Goal: Browse casually: Explore the website without a specific task or goal

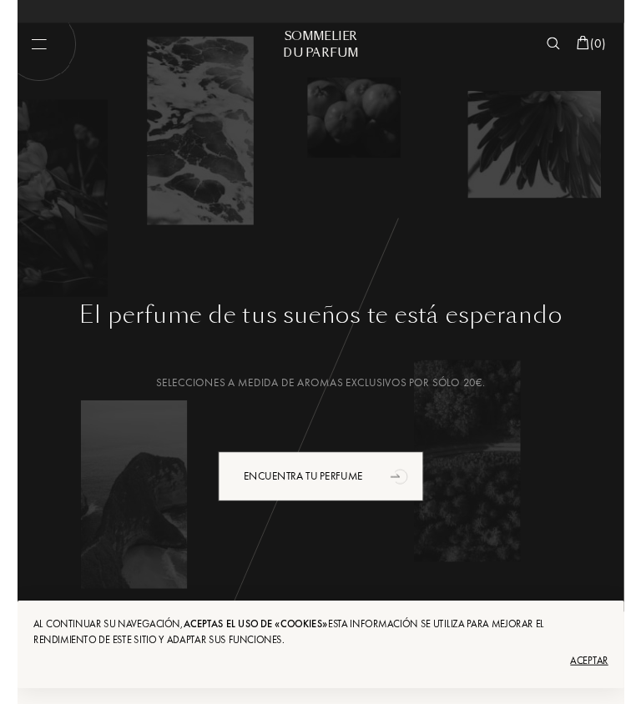
scroll to position [0, -581]
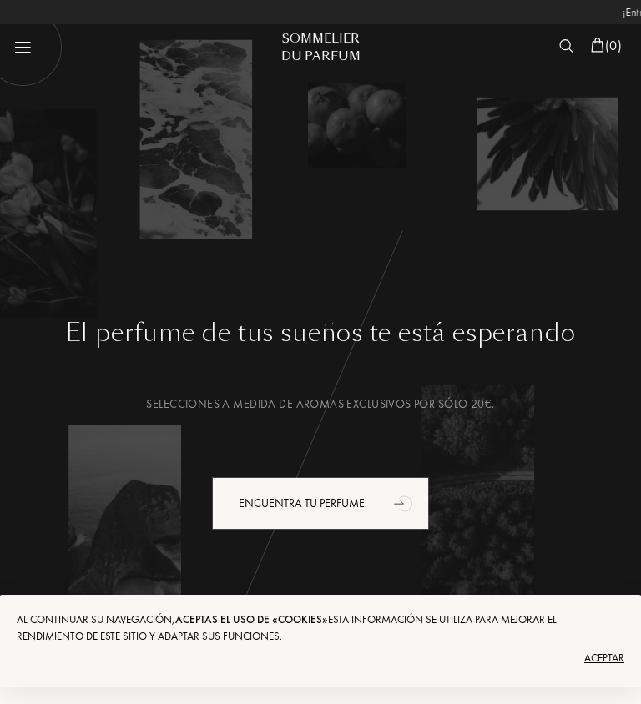
click at [613, 663] on div "Aceptar" at bounding box center [320, 658] width 607 height 27
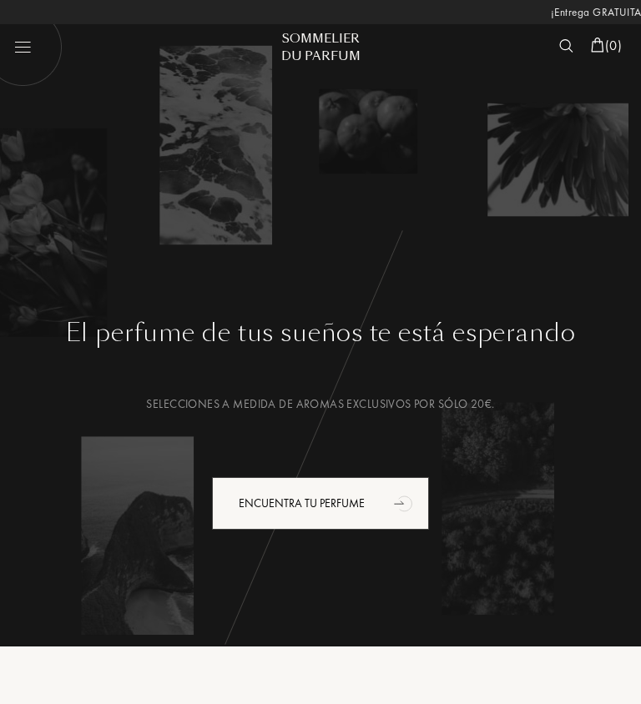
click at [39, 52] on img at bounding box center [22, 46] width 79 height 79
select select "ES"
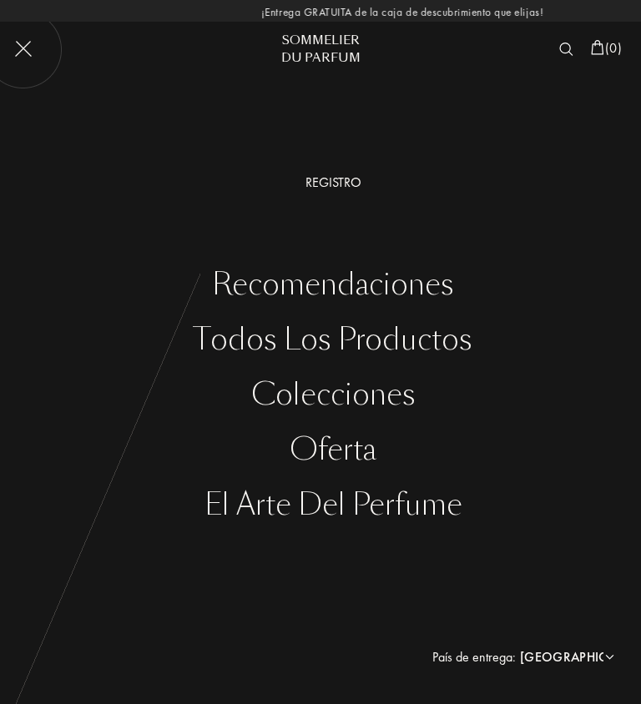
scroll to position [0, 0]
click at [355, 456] on div "Oferta" at bounding box center [333, 450] width 616 height 34
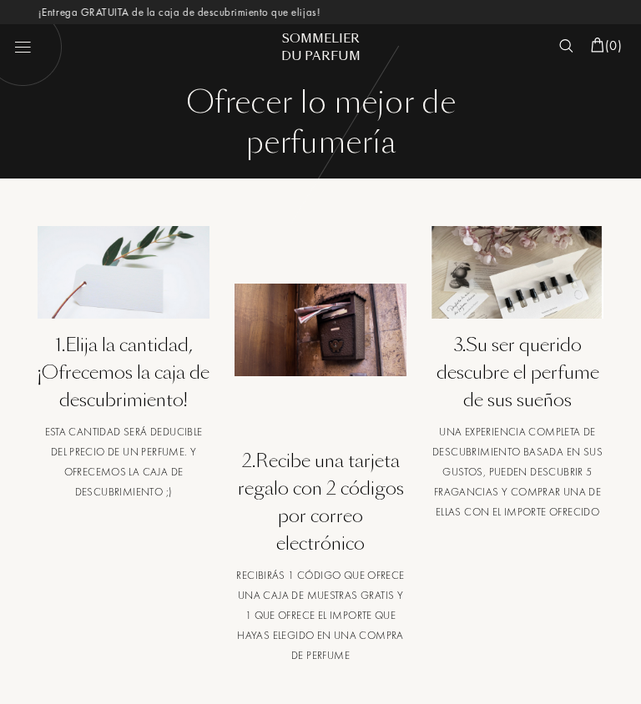
click at [34, 48] on img at bounding box center [22, 46] width 79 height 79
select select "ES"
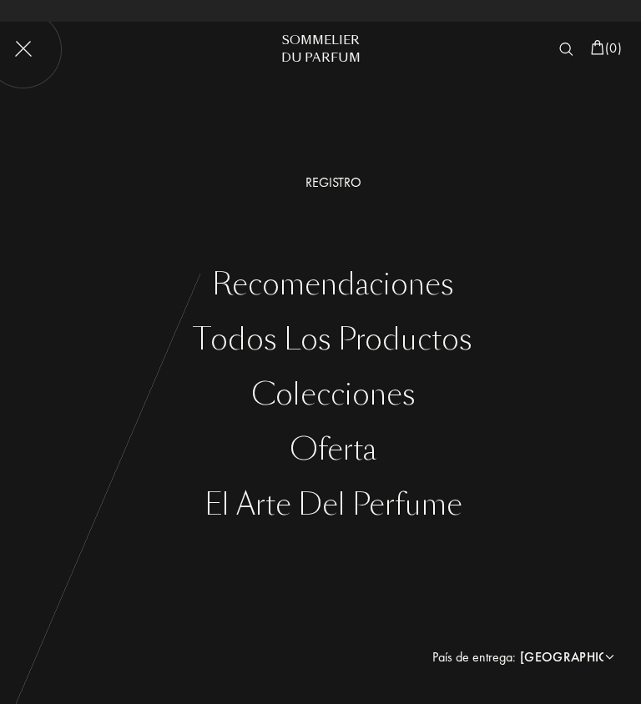
click at [440, 337] on div "Todos los productos" at bounding box center [333, 340] width 616 height 34
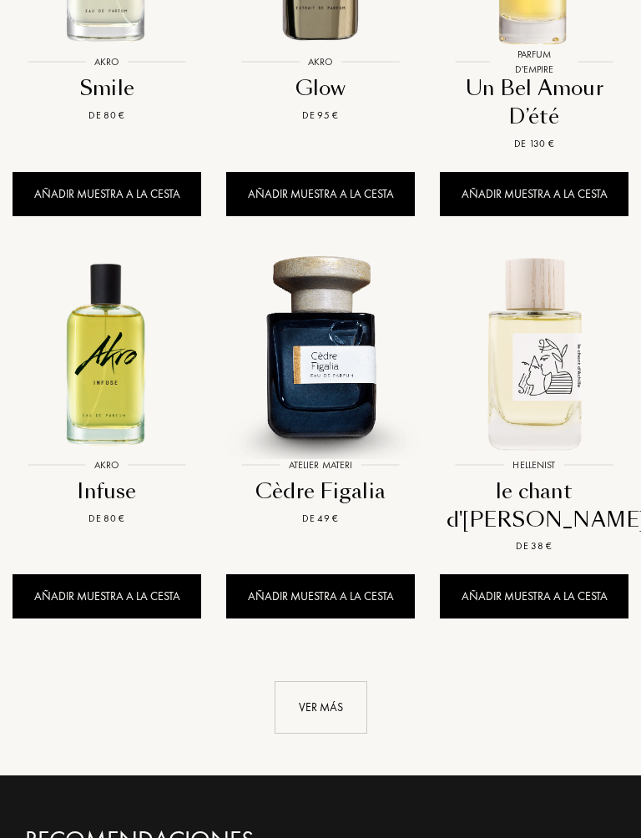
click at [335, 682] on div "Ver más" at bounding box center [320, 708] width 93 height 53
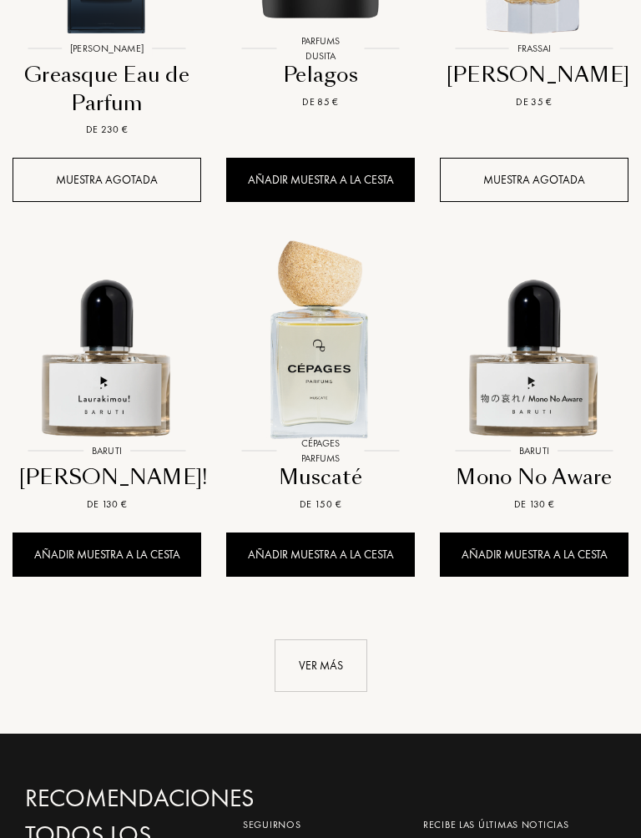
click at [345, 639] on div "Ver más" at bounding box center [320, 665] width 93 height 53
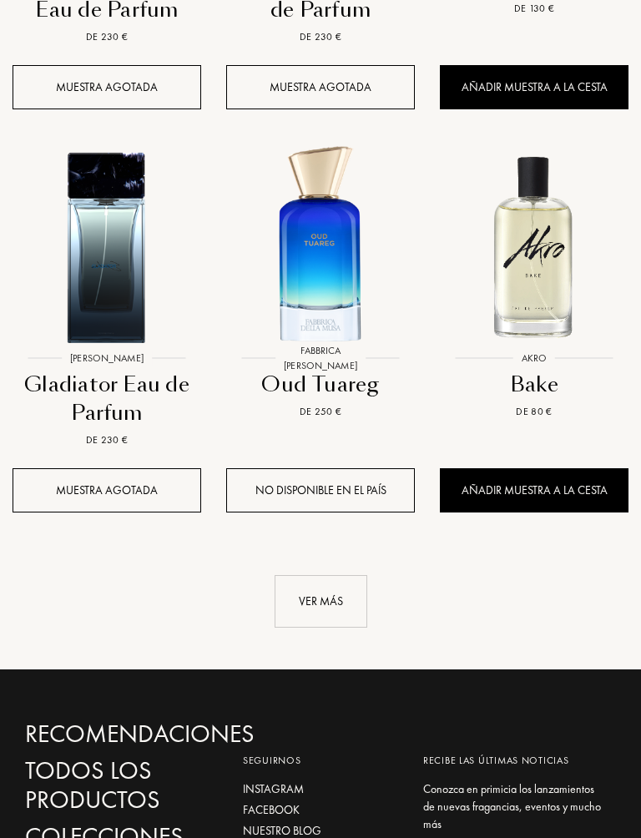
click at [348, 575] on div "Ver más" at bounding box center [320, 601] width 93 height 53
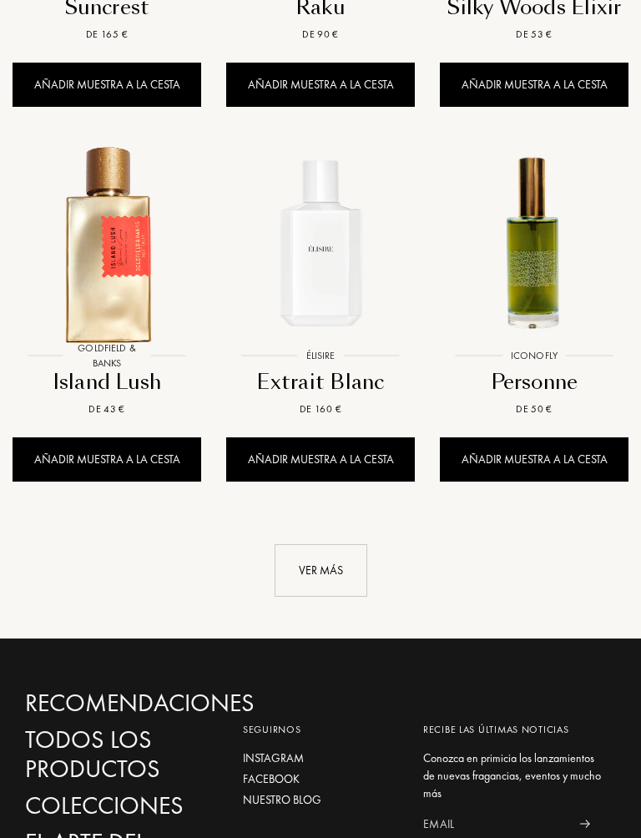
click at [343, 545] on div "Ver más" at bounding box center [320, 571] width 93 height 53
